Goal: Check status: Check status

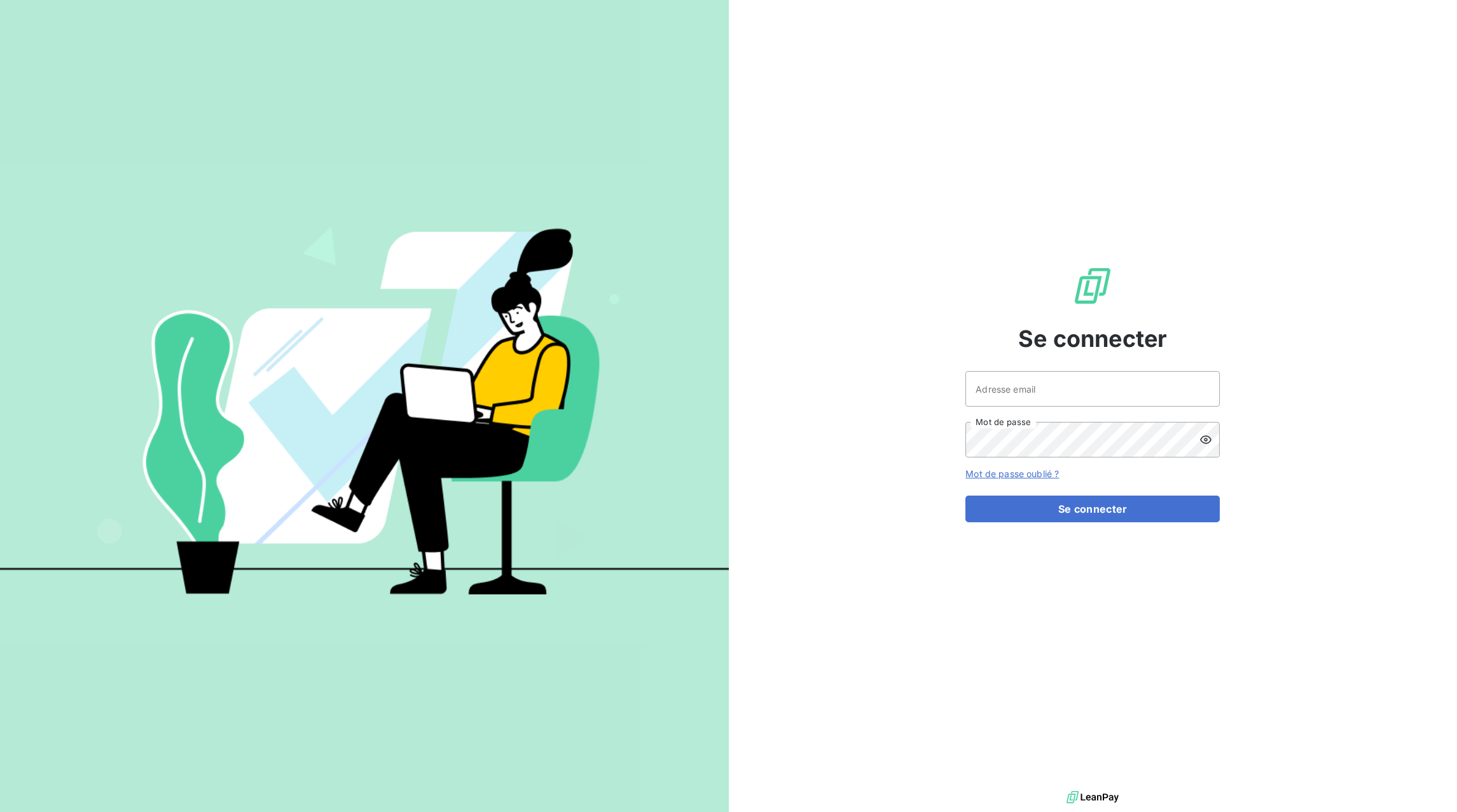
click at [0, 811] on div at bounding box center [0, 812] width 0 height 0
type input "[EMAIL_ADDRESS][DOMAIN_NAME]"
click at [1059, 509] on button "Se connecter" at bounding box center [1093, 509] width 255 height 26
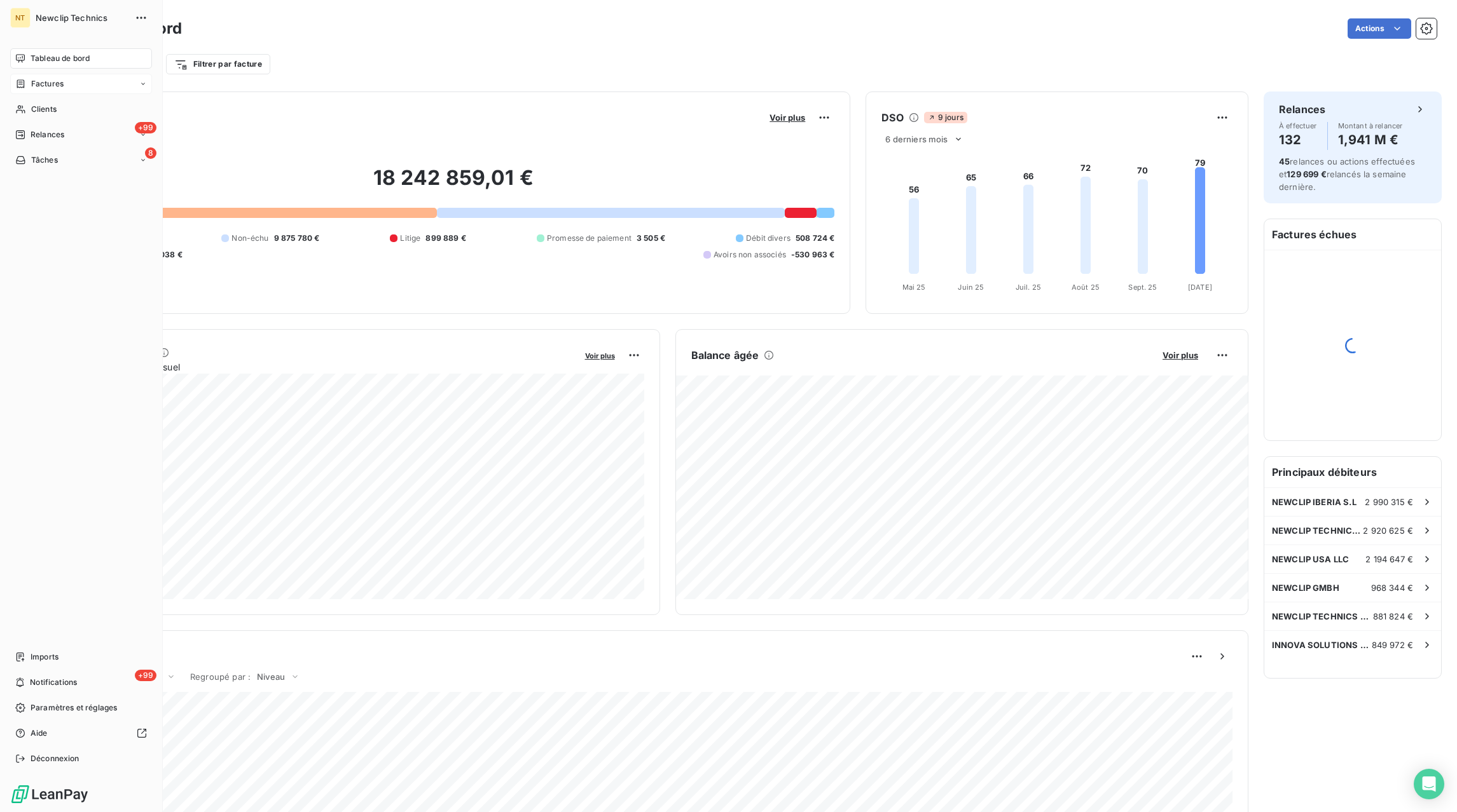
click at [30, 85] on div "Factures" at bounding box center [39, 84] width 48 height 11
click at [56, 109] on span "Factures" at bounding box center [46, 109] width 32 height 11
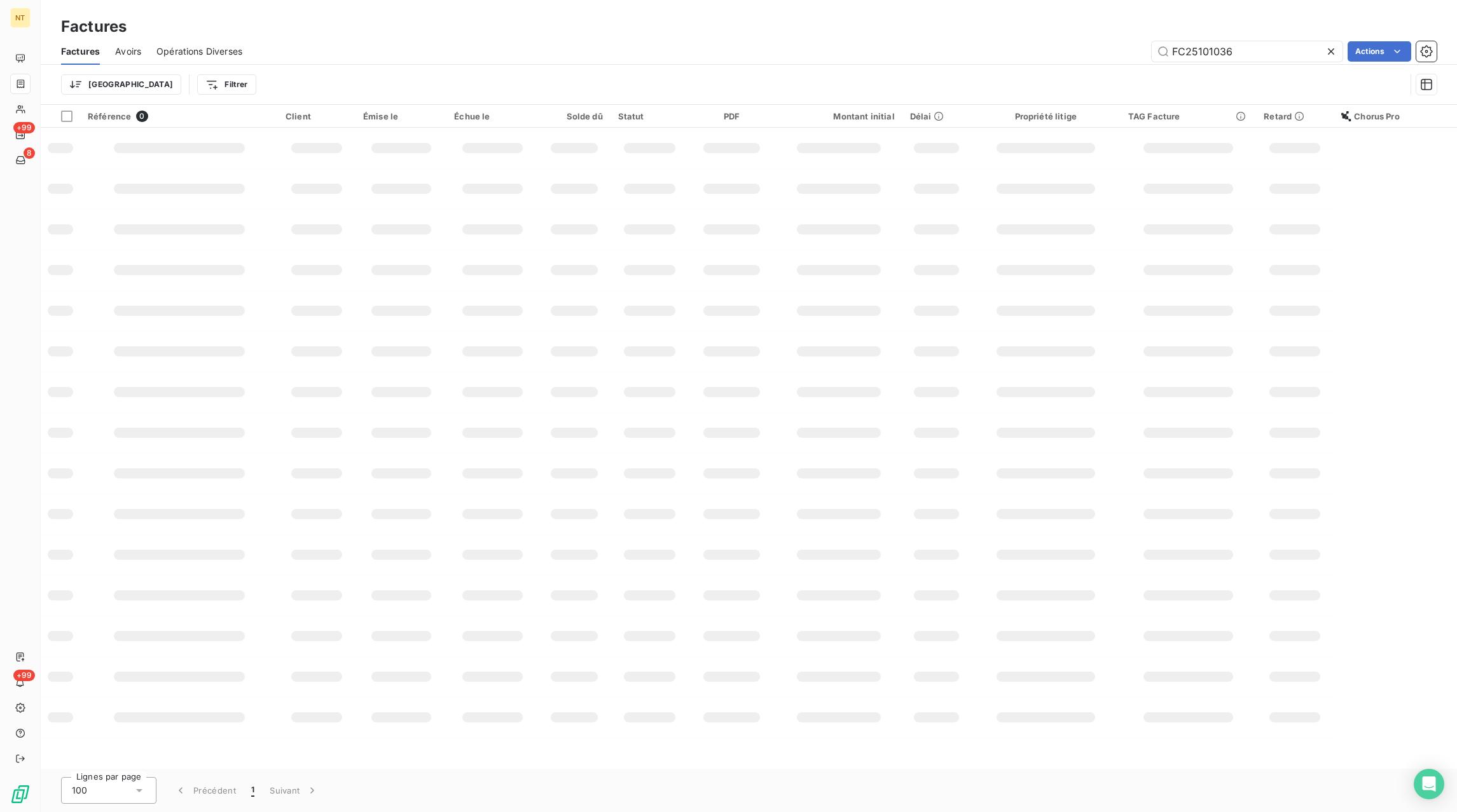
click at [1330, 50] on icon at bounding box center [1331, 51] width 12 height 12
click at [1287, 51] on input "text" at bounding box center [1247, 52] width 191 height 21
paste input "FC25101175"
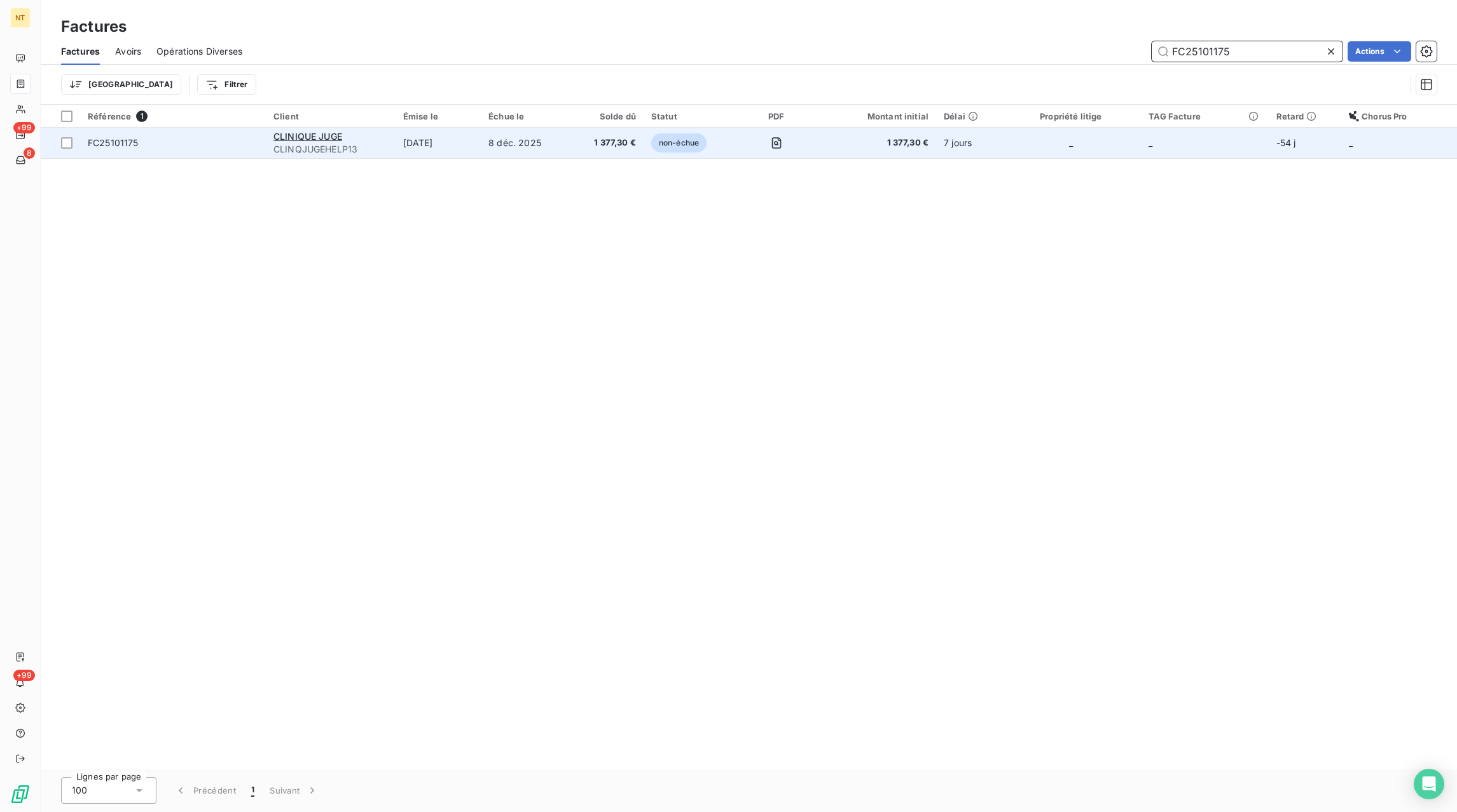
type input "FC25101175"
click at [557, 140] on td "8 déc. 2025" at bounding box center [525, 142] width 89 height 30
